Goal: Download file/media

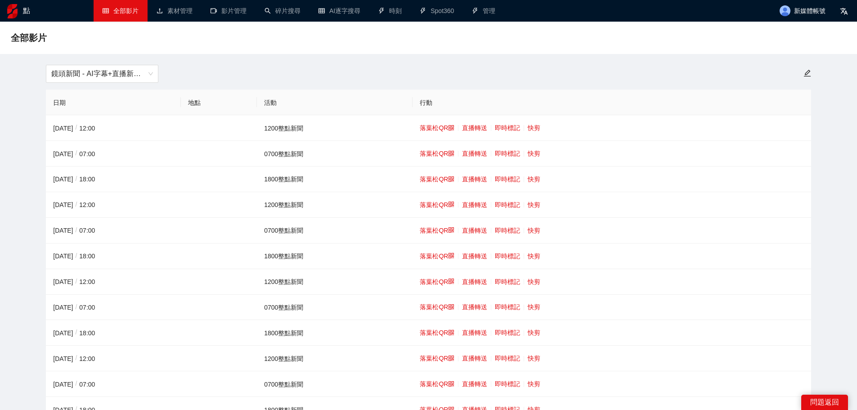
click at [534, 175] on font "快剪" at bounding box center [534, 178] width 13 height 7
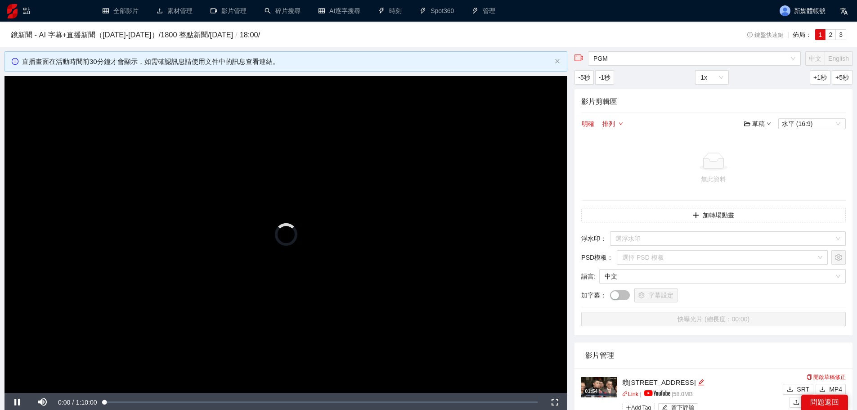
click at [204, 234] on video "Video Player" at bounding box center [285, 234] width 563 height 317
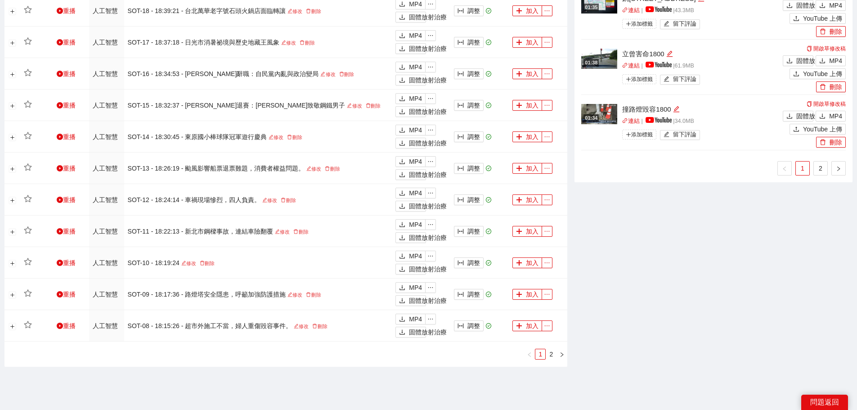
scroll to position [710, 0]
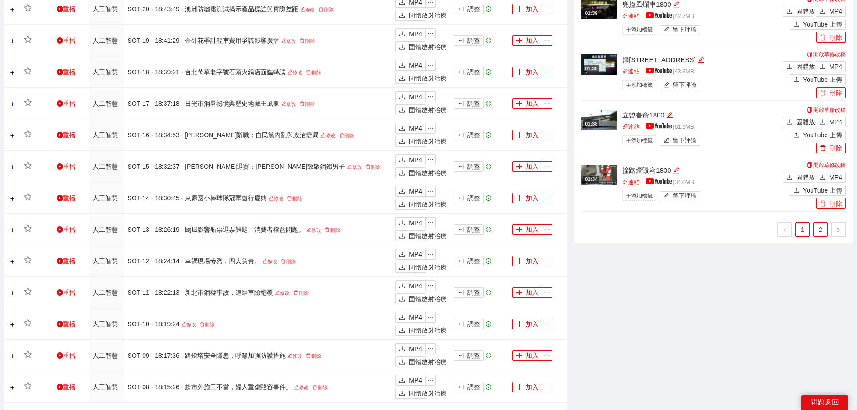
click at [821, 227] on font "2" at bounding box center [821, 229] width 4 height 7
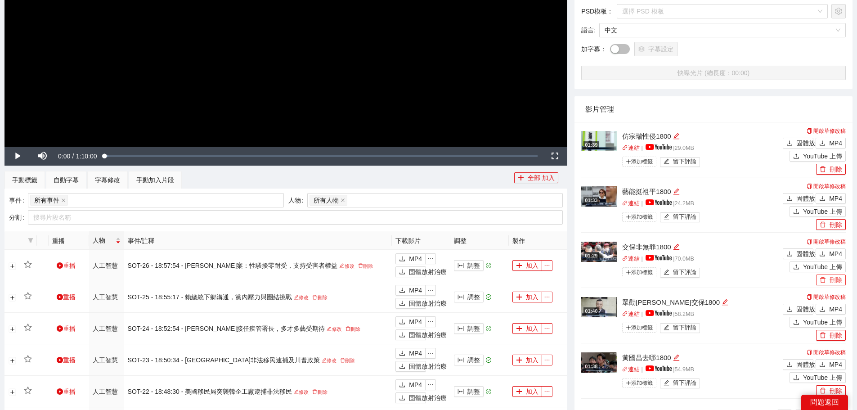
scroll to position [263, 0]
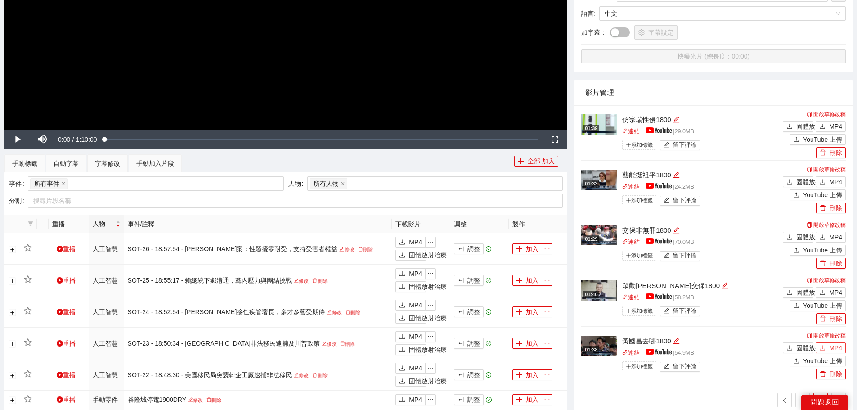
click at [829, 343] on button "MP4" at bounding box center [831, 347] width 30 height 11
click at [823, 290] on icon "下載" at bounding box center [822, 292] width 6 height 6
click at [833, 236] on font "MP4" at bounding box center [835, 237] width 13 height 7
click at [831, 183] on font "MP4" at bounding box center [835, 181] width 13 height 7
click at [829, 121] on button "MP4" at bounding box center [831, 126] width 30 height 11
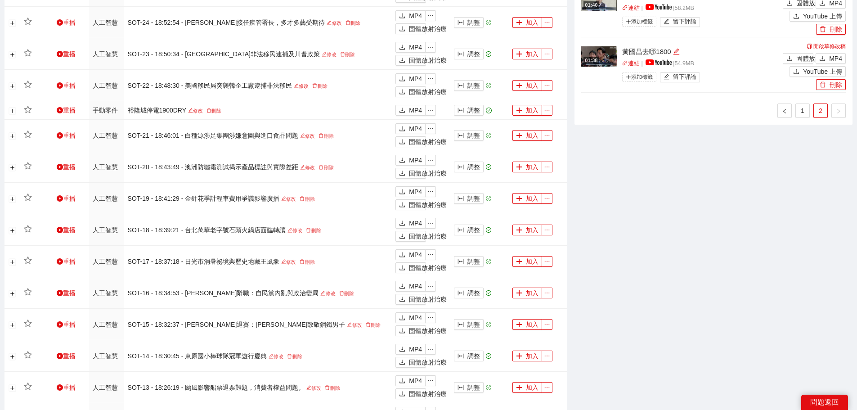
scroll to position [563, 0]
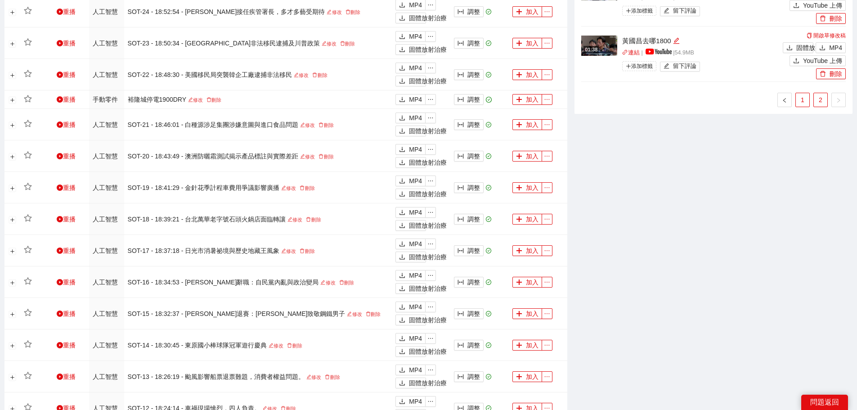
click at [807, 98] on link "1" at bounding box center [802, 99] width 13 height 13
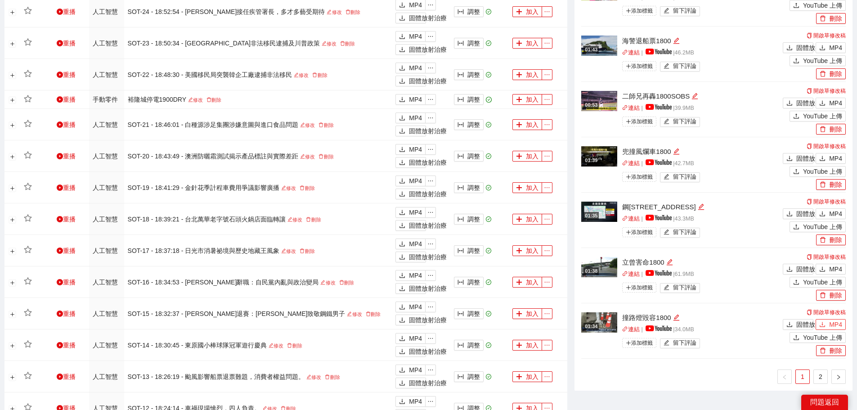
click at [825, 323] on icon "下載" at bounding box center [822, 324] width 6 height 6
click at [830, 267] on font "MP4" at bounding box center [835, 268] width 13 height 7
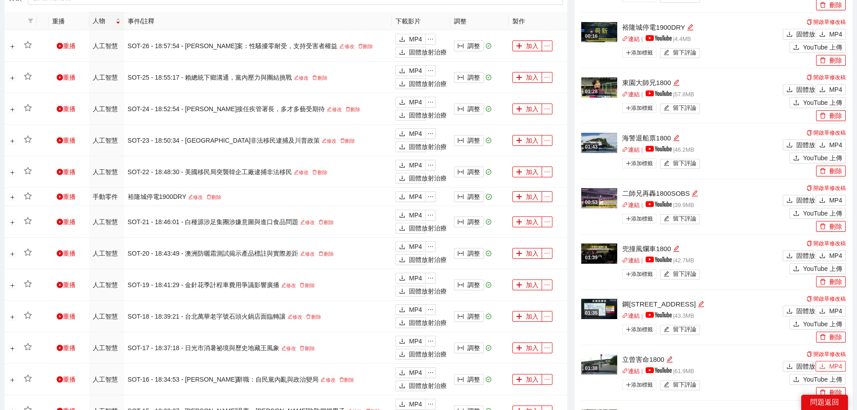
scroll to position [464, 0]
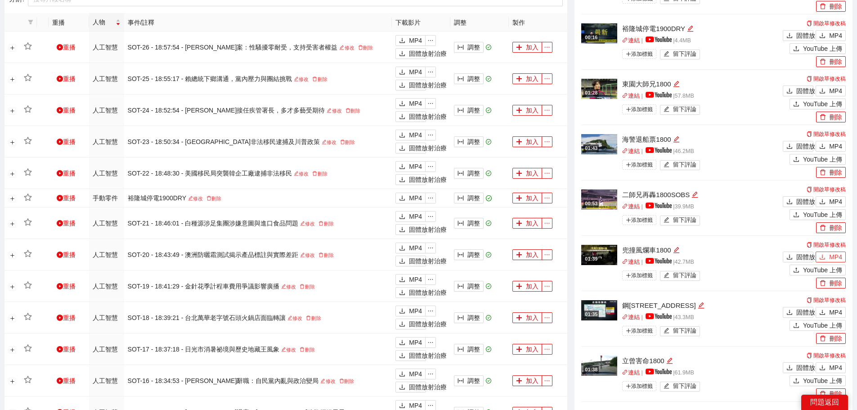
click at [835, 254] on font "MP4" at bounding box center [835, 256] width 13 height 7
click at [827, 147] on button "MP4" at bounding box center [831, 146] width 30 height 11
click at [825, 87] on button "MP4" at bounding box center [831, 90] width 30 height 11
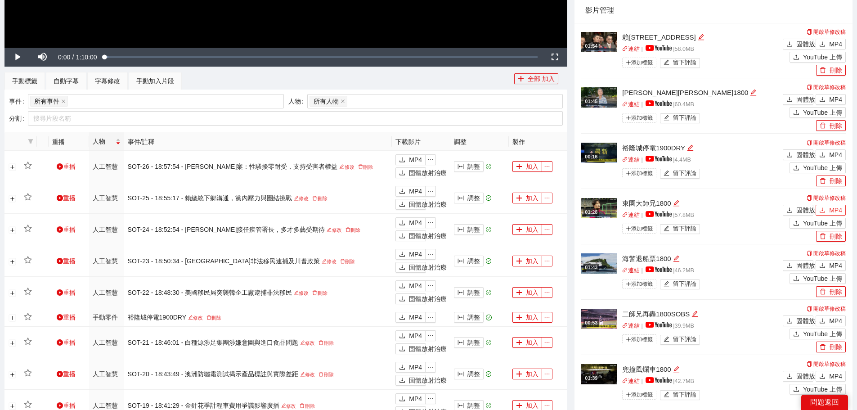
scroll to position [329, 0]
